Goal: Answer question/provide support: Answer question/provide support

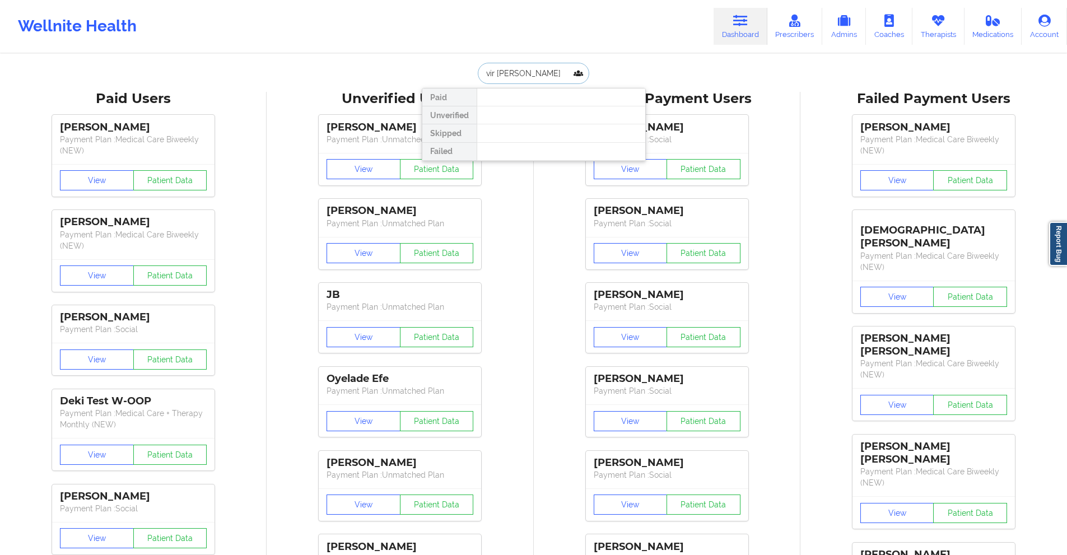
click at [539, 72] on input "vir [PERSON_NAME]" at bounding box center [533, 73] width 111 height 21
drag, startPoint x: 539, startPoint y: 72, endPoint x: 520, endPoint y: 80, distance: 20.8
click at [522, 81] on input "vir [PERSON_NAME]" at bounding box center [533, 73] width 111 height 21
click at [520, 80] on input "vir [PERSON_NAME]" at bounding box center [533, 73] width 111 height 21
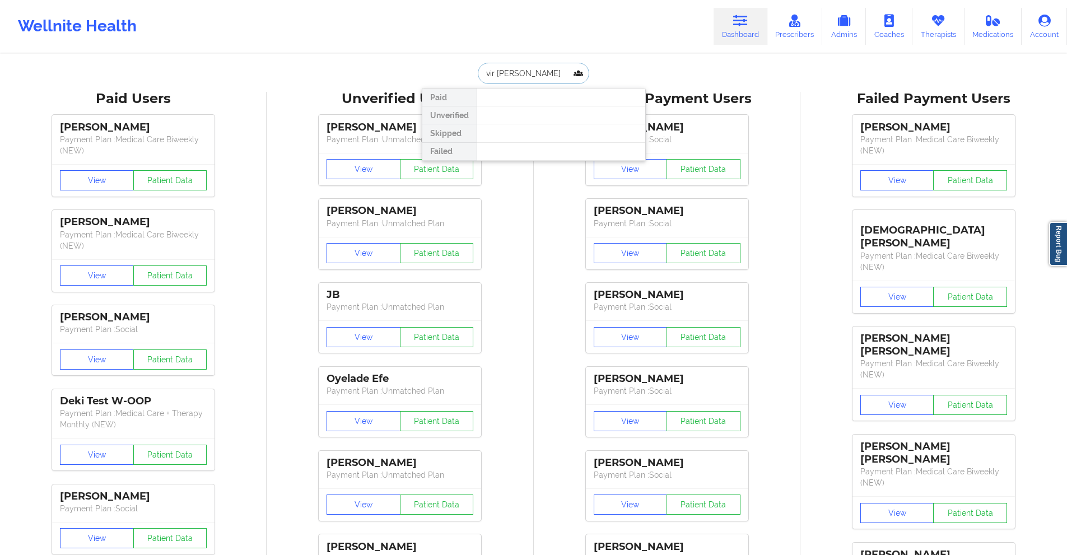
click at [520, 80] on input "vir [PERSON_NAME]" at bounding box center [533, 73] width 111 height 21
paste input "[EMAIL_ADDRESS][DOMAIN_NAME]"
click at [534, 69] on input "[EMAIL_ADDRESS][DOMAIN_NAME]" at bounding box center [533, 73] width 111 height 21
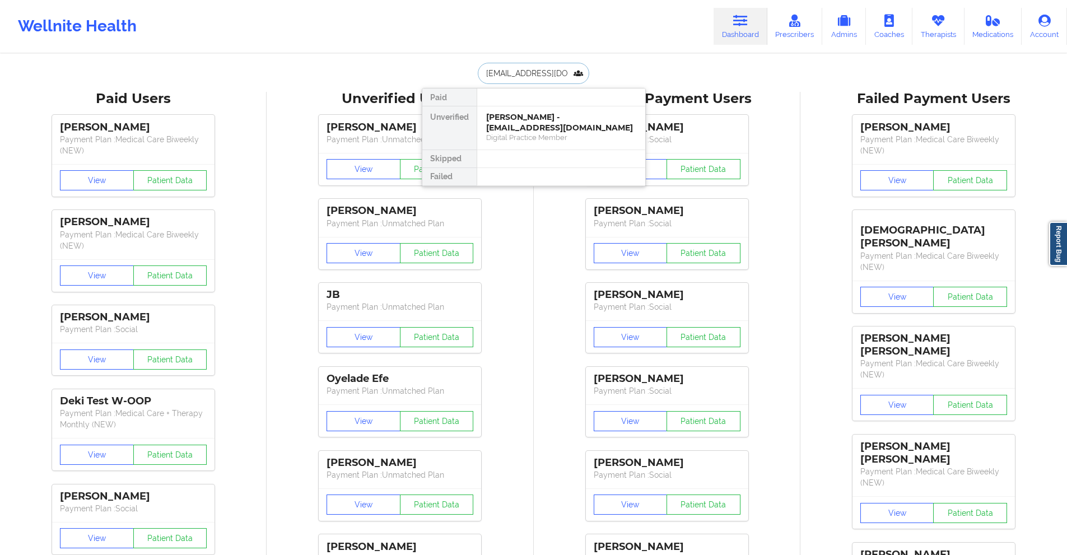
click at [534, 69] on input "[EMAIL_ADDRESS][DOMAIN_NAME]" at bounding box center [533, 73] width 111 height 21
paste input "csss@hot"
type input "[EMAIL_ADDRESS][DOMAIN_NAME]"
click at [548, 133] on div "Digital Practice Member" at bounding box center [561, 138] width 150 height 10
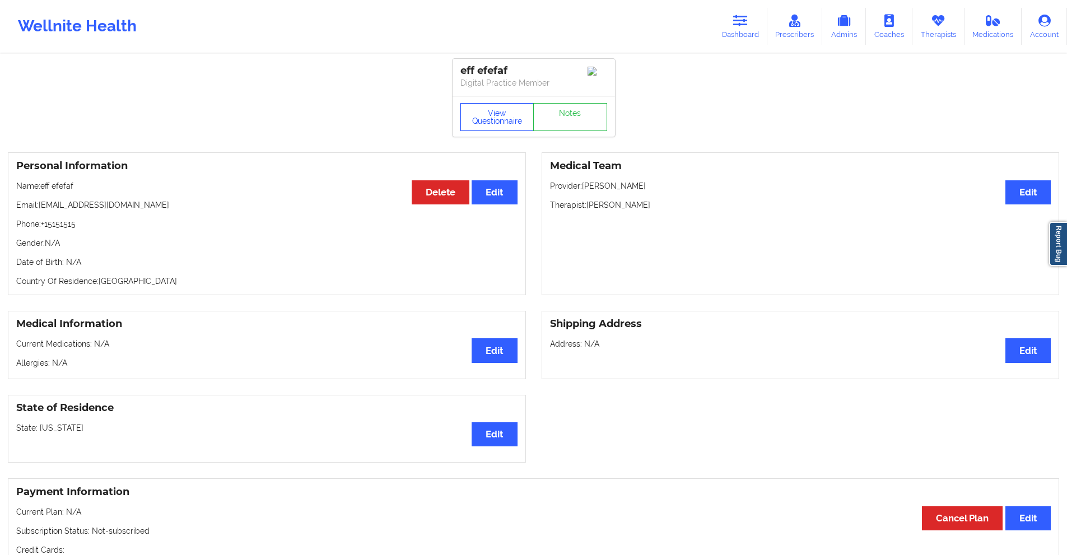
click at [490, 113] on button "View Questionnaire" at bounding box center [497, 117] width 74 height 28
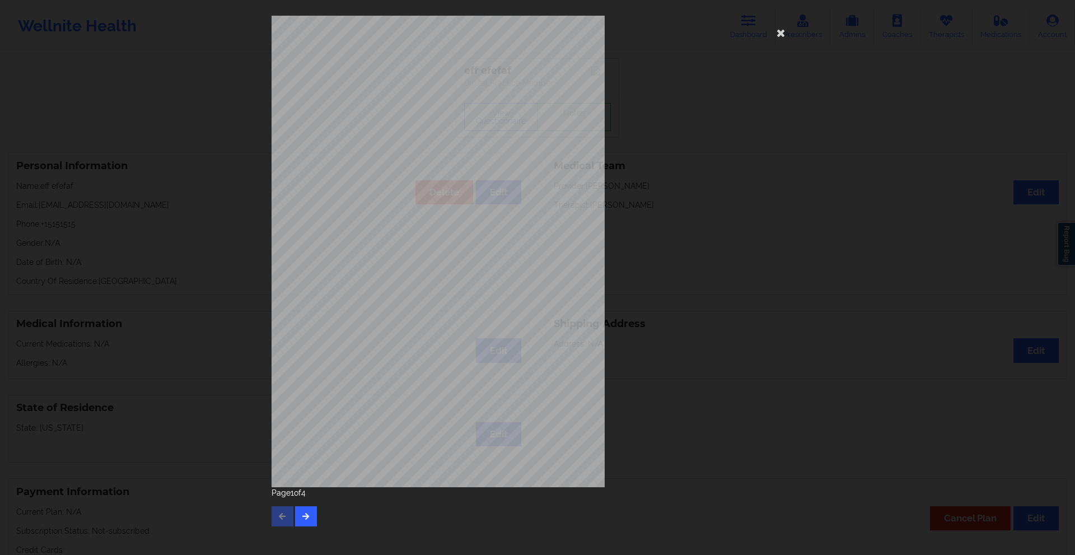
click at [672, 115] on div "[STREET_ADDRESS] What state do you live in ? [US_STATE] Full Name eff efefaf Da…" at bounding box center [538, 251] width 532 height 471
click at [781, 38] on icon at bounding box center [781, 33] width 18 height 18
